Goal: Share content: Share content

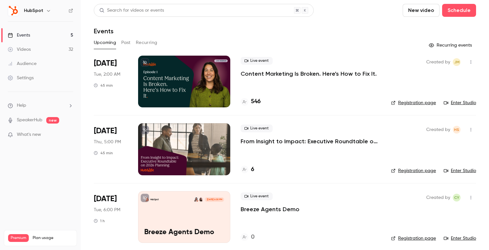
click at [279, 73] on p "Content Marketing Is Broken. Here's How to Fix It." at bounding box center [308, 74] width 136 height 8
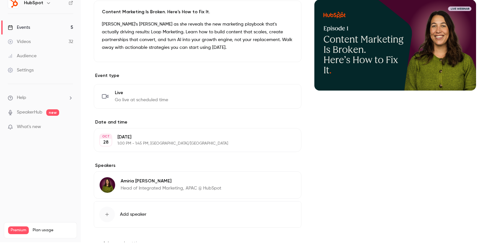
scroll to position [84, 0]
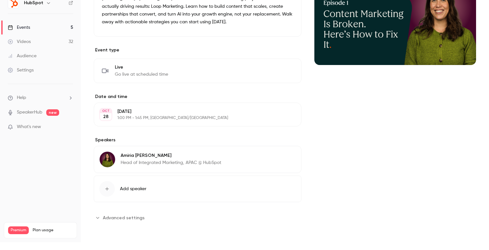
click at [136, 216] on span "Advanced settings" at bounding box center [124, 217] width 42 height 7
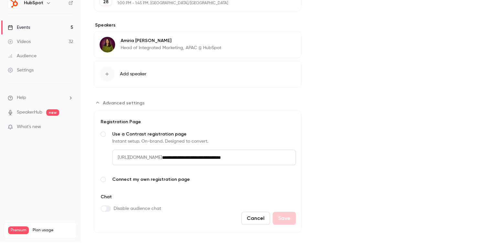
scroll to position [209, 0]
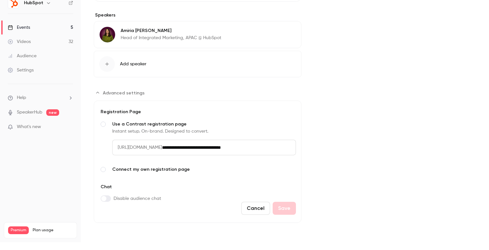
click at [276, 121] on label "**********" at bounding box center [197, 142] width 197 height 45
click at [249, 210] on button "Cancel" at bounding box center [255, 208] width 29 height 13
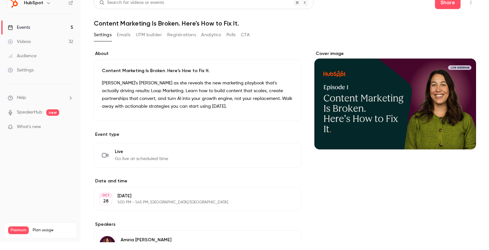
scroll to position [0, 0]
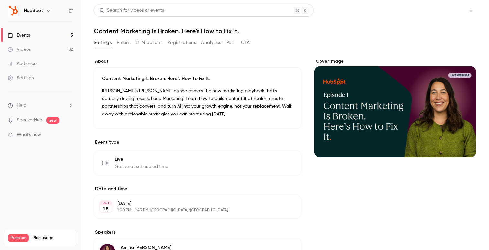
click at [443, 15] on button "Share" at bounding box center [448, 10] width 26 height 13
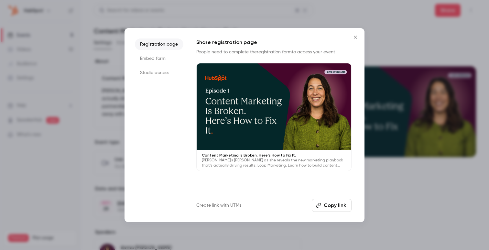
click at [169, 71] on li "Studio access" at bounding box center [159, 73] width 48 height 12
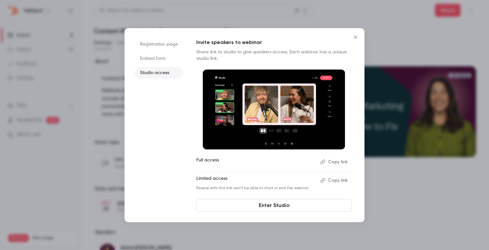
click at [166, 58] on li "Embed form" at bounding box center [159, 59] width 48 height 12
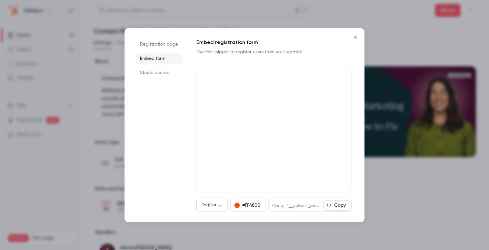
click at [351, 37] on icon "Close" at bounding box center [355, 37] width 8 height 5
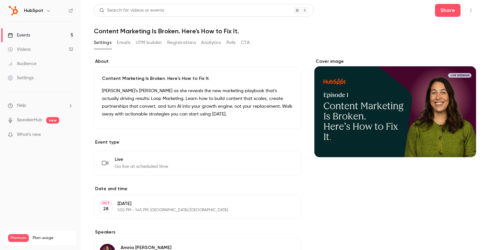
click at [125, 43] on button "Emails" at bounding box center [124, 42] width 14 height 10
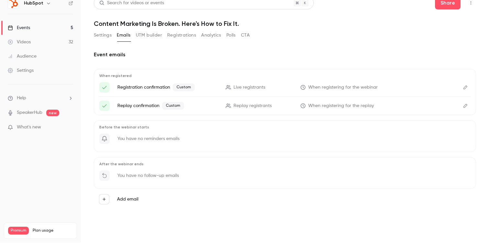
scroll to position [8, 0]
click at [109, 34] on button "Settings" at bounding box center [103, 35] width 18 height 10
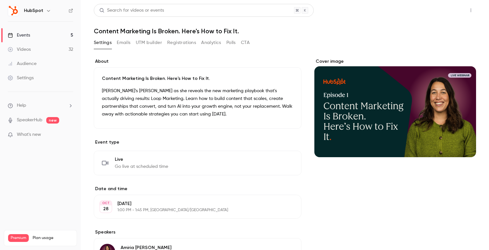
click at [445, 15] on button "Share" at bounding box center [448, 10] width 26 height 13
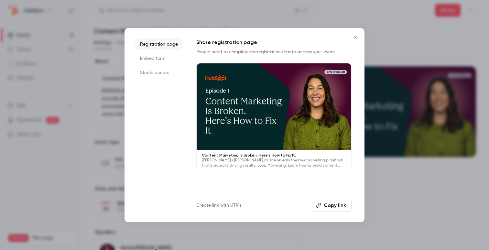
click at [328, 205] on button "Copy link" at bounding box center [332, 205] width 40 height 13
click at [411, 39] on div at bounding box center [244, 125] width 489 height 250
